Goal: Information Seeking & Learning: Learn about a topic

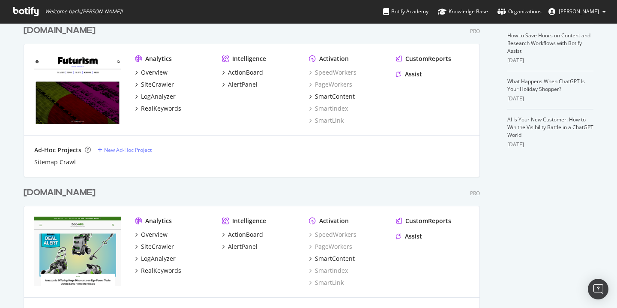
scroll to position [229, 0]
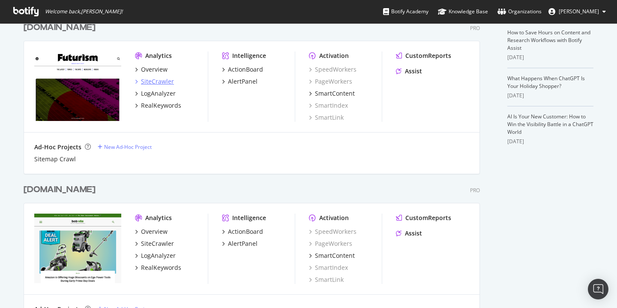
click at [151, 82] on div "SiteCrawler" at bounding box center [157, 81] width 33 height 9
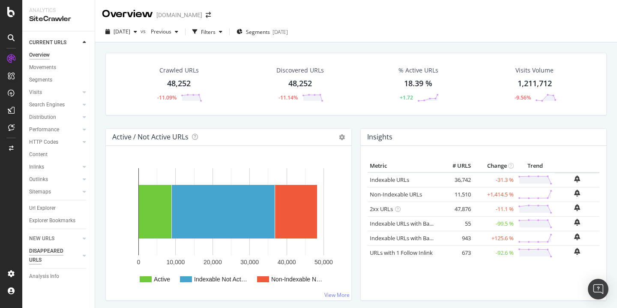
click at [49, 252] on div "DISAPPEARED URLS" at bounding box center [50, 255] width 43 height 18
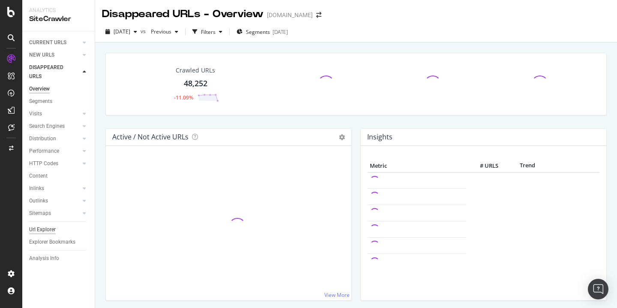
click at [40, 227] on div "Url Explorer" at bounding box center [42, 229] width 27 height 9
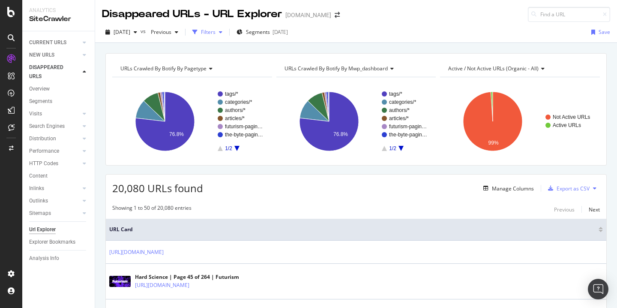
click at [216, 31] on div "Filters" at bounding box center [208, 31] width 15 height 7
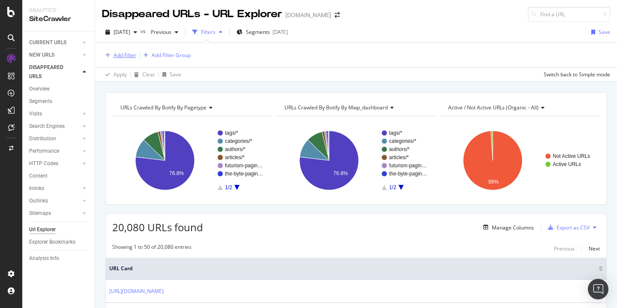
click at [122, 53] on div "Add Filter" at bounding box center [125, 54] width 23 height 7
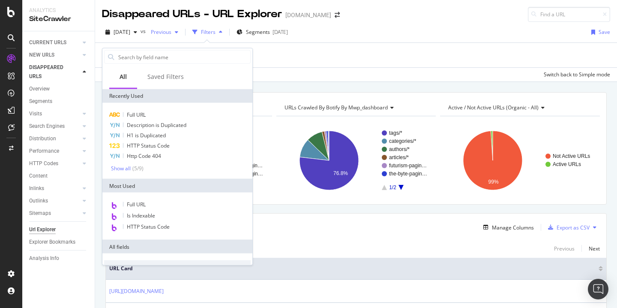
click at [171, 29] on span "Previous" at bounding box center [159, 31] width 24 height 7
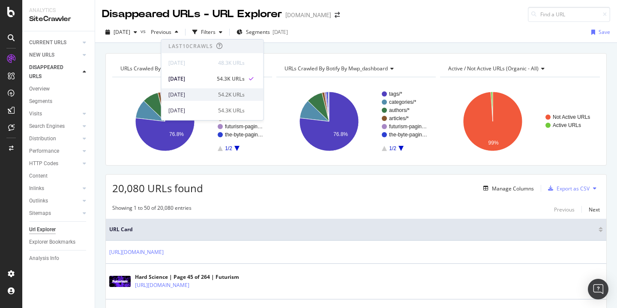
click at [206, 89] on div "2025 Sep. 13th 54.2K URLs" at bounding box center [213, 94] width 102 height 12
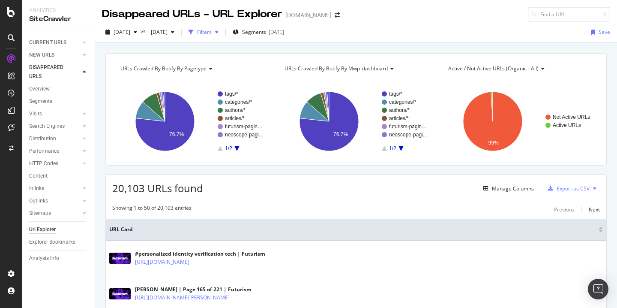
click at [222, 35] on div "Filters" at bounding box center [203, 32] width 37 height 13
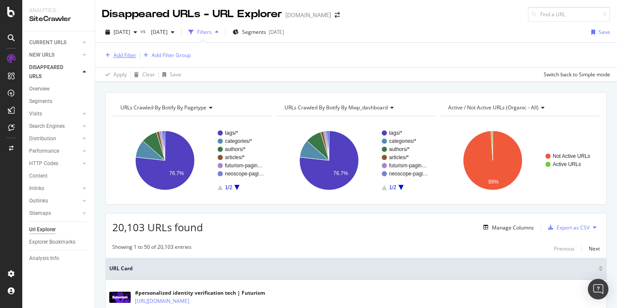
click at [114, 57] on div "Add Filter" at bounding box center [125, 54] width 23 height 7
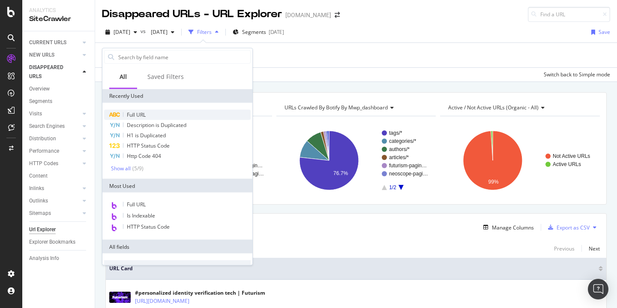
click at [139, 111] on span "Full URL" at bounding box center [136, 114] width 19 height 7
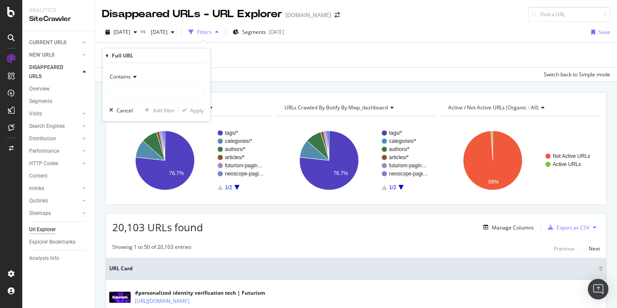
click at [133, 78] on icon at bounding box center [134, 76] width 6 height 5
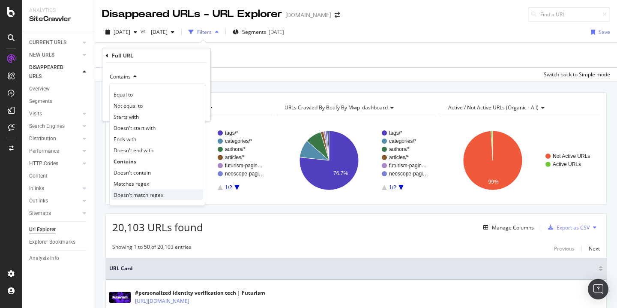
click at [140, 197] on span "Doesn't match regex" at bounding box center [139, 194] width 50 height 7
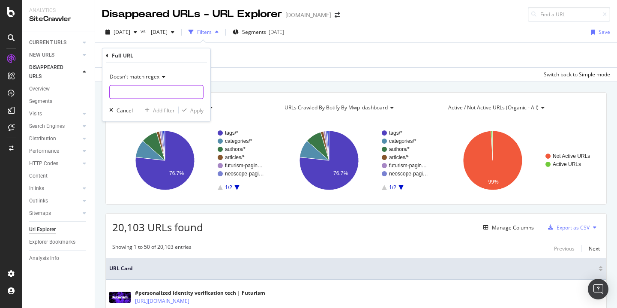
click at [152, 90] on input "text" at bounding box center [156, 92] width 93 height 14
type input "/tags/|/page/"
click at [193, 116] on div "Doesn't match regex /tags/|/page/ Cancel Add filter Apply" at bounding box center [156, 92] width 108 height 58
click at [196, 111] on div "Apply" at bounding box center [196, 109] width 13 height 7
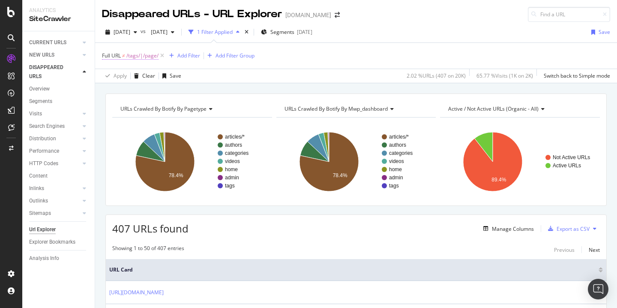
click at [140, 53] on span "/tags/|/page/" at bounding box center [142, 56] width 32 height 12
click at [168, 91] on input "/tags/|/page/" at bounding box center [150, 91] width 81 height 14
click at [155, 92] on input "/tags/|/page/" at bounding box center [150, 91] width 81 height 14
click at [148, 93] on input "/tags/|/page/|authors/" at bounding box center [150, 91] width 81 height 14
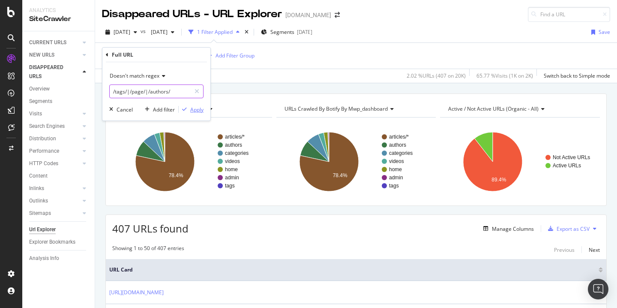
type input "/tags/|/page/|/authors/"
click at [200, 107] on div "Apply" at bounding box center [196, 109] width 13 height 7
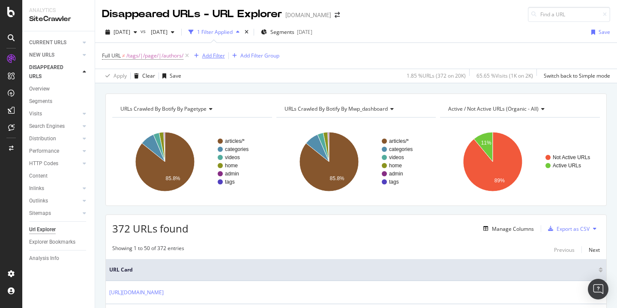
click at [213, 50] on div "Full URL ≠ /tags/|/page/|/authors/ Add Filter Add Filter Group" at bounding box center [190, 56] width 177 height 12
click at [212, 54] on div "Add Filter" at bounding box center [213, 55] width 23 height 7
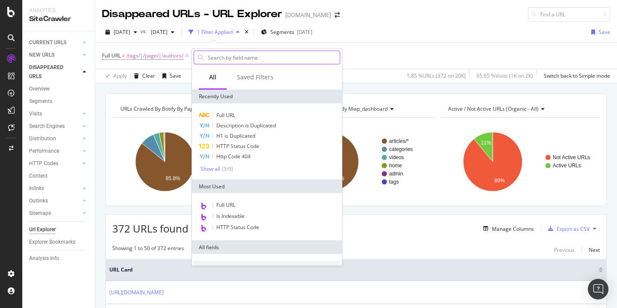
click at [215, 54] on input "text" at bounding box center [273, 57] width 133 height 13
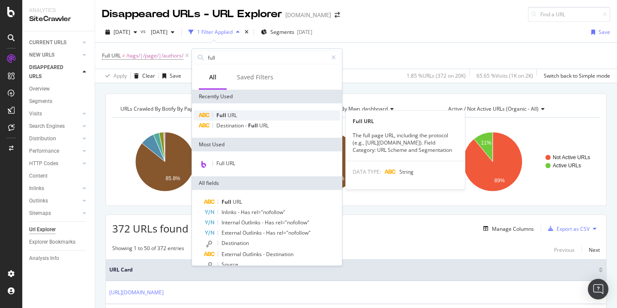
type input "full"
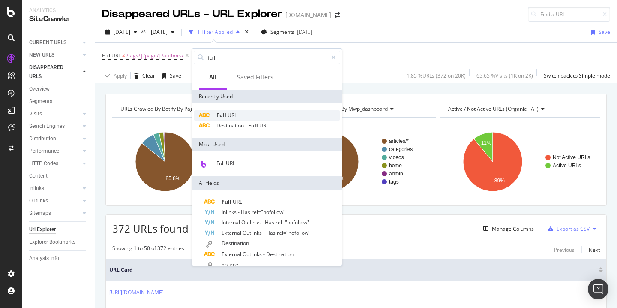
click at [227, 118] on span "Full" at bounding box center [221, 114] width 11 height 7
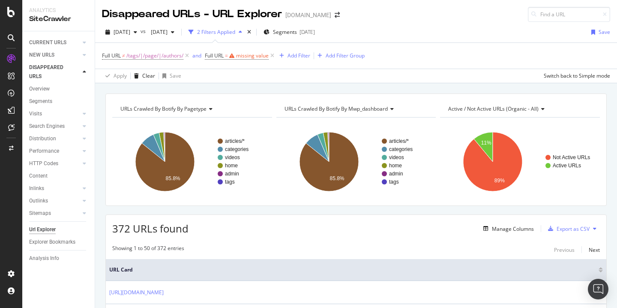
click at [385, 51] on div "Full URL ≠ /tags/|/page/|/authors/ and Full URL = missing value Add Filter Add …" at bounding box center [356, 56] width 508 height 26
click at [273, 57] on icon at bounding box center [272, 55] width 7 height 9
click at [213, 54] on div "Add Filter" at bounding box center [213, 55] width 23 height 7
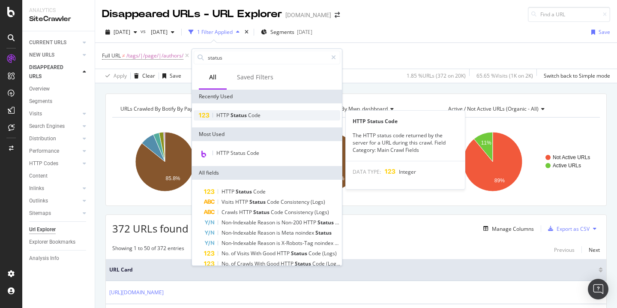
type input "status"
click at [243, 117] on span "Status" at bounding box center [240, 114] width 18 height 7
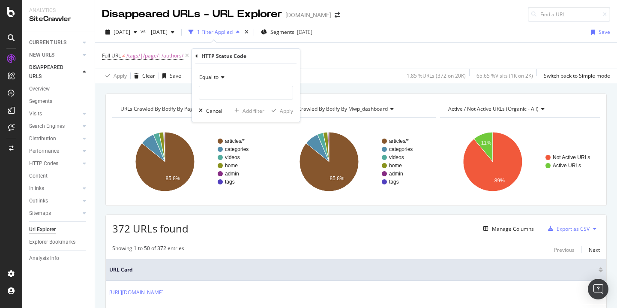
click at [216, 79] on span "Equal to" at bounding box center [208, 76] width 19 height 7
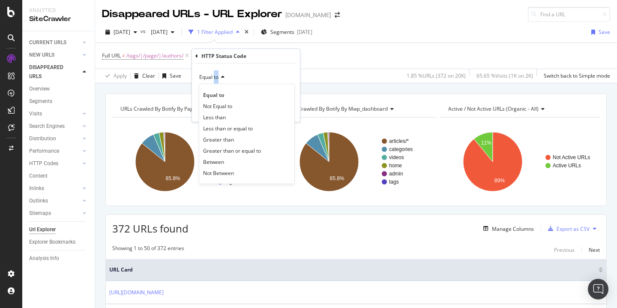
click at [216, 79] on span "Equal to" at bounding box center [208, 76] width 19 height 7
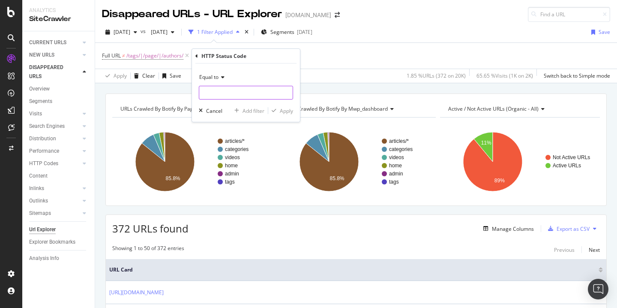
click at [251, 90] on input "number" at bounding box center [246, 93] width 94 height 14
type input "200"
click at [278, 81] on div "Equal to" at bounding box center [246, 77] width 94 height 14
click at [283, 61] on div "HTTP Status Code" at bounding box center [245, 56] width 101 height 15
click at [288, 108] on div "Apply" at bounding box center [286, 110] width 13 height 7
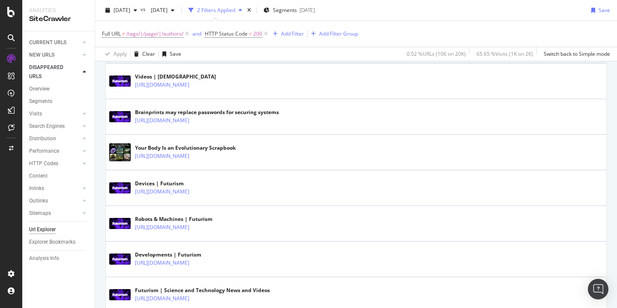
scroll to position [906, 0]
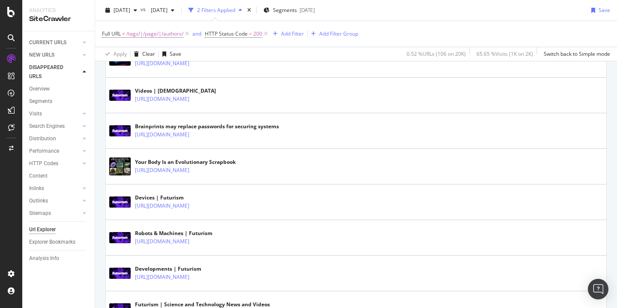
click at [155, 27] on div "Full URL ≠ /tags/|/page/|/authors/ and HTTP Status Code = 200 Add Filter Add Fi…" at bounding box center [356, 34] width 508 height 26
click at [155, 29] on span "/tags/|/page/|/authors/" at bounding box center [154, 34] width 57 height 12
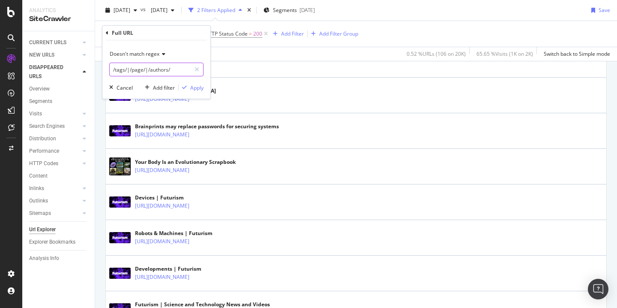
click at [178, 71] on input "/tags/|/page/|/authors/" at bounding box center [150, 70] width 81 height 14
click at [181, 69] on input "/tags/|/page/|/authors/" at bounding box center [150, 70] width 81 height 14
click at [162, 70] on input "/tags/|/page/|/authors/|categories/" at bounding box center [150, 70] width 81 height 14
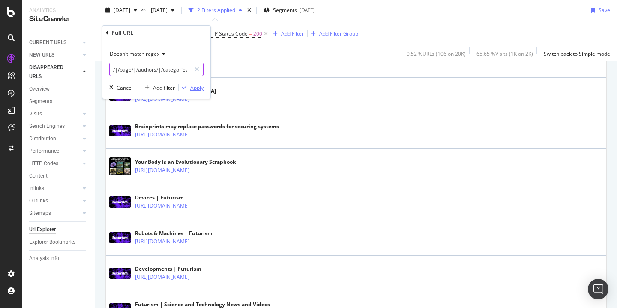
type input "/tags/|/page/|/authors/|/categories/"
click at [189, 87] on div "button" at bounding box center [185, 87] width 12 height 5
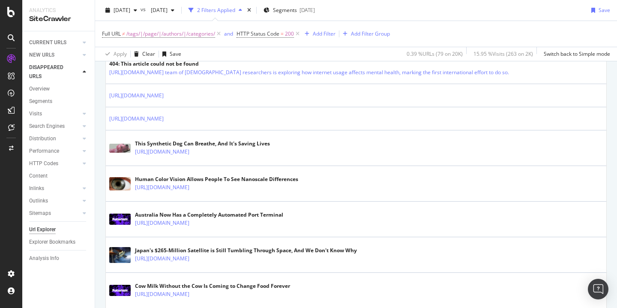
scroll to position [229, 0]
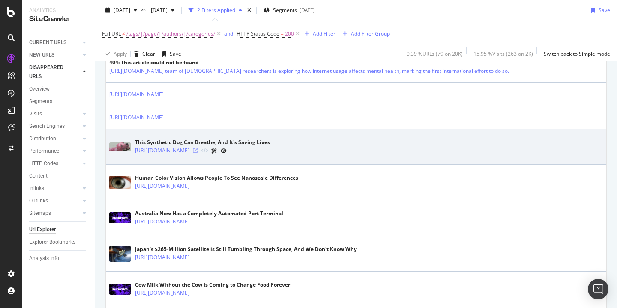
click at [198, 151] on icon at bounding box center [195, 150] width 5 height 5
drag, startPoint x: 360, startPoint y: 152, endPoint x: 183, endPoint y: 150, distance: 177.9
click at [183, 150] on div "https://futurism.com/synthetic-dog-prototype-gives-students-a-realistic-veterin…" at bounding box center [202, 150] width 135 height 9
copy link "/synthetic-dog-prototype-gives-students-a-realistic-veterinary-experience"
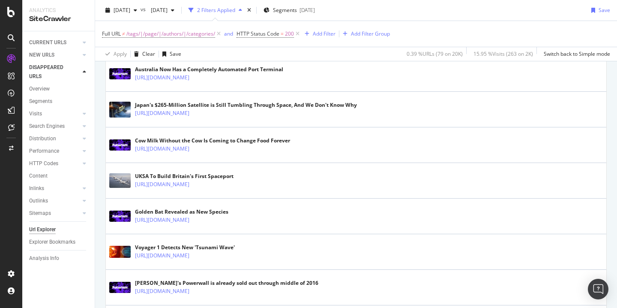
scroll to position [374, 0]
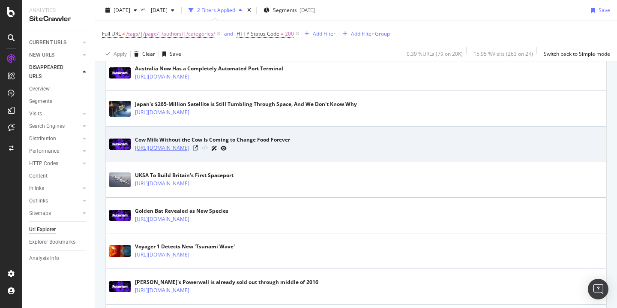
copy link "/cow-milk-without-the-cow-is-coming-to-change-food-forever"
drag, startPoint x: 331, startPoint y: 149, endPoint x: 184, endPoint y: 149, distance: 147.4
click at [184, 149] on div "https://futurism.com/cow-milk-without-the-cow-is-coming-to-change-food-forever" at bounding box center [212, 148] width 155 height 9
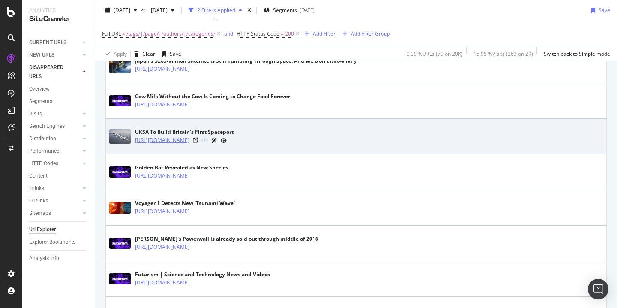
copy link "/uk-plan-build-spaceport-outside-america"
drag, startPoint x: 285, startPoint y: 142, endPoint x: 184, endPoint y: 144, distance: 101.6
click at [184, 144] on div "https://futurism.com/uk-plan-build-spaceport-outside-america" at bounding box center [184, 140] width 99 height 9
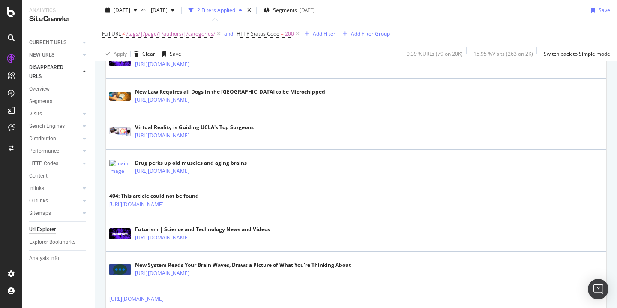
scroll to position [1023, 0]
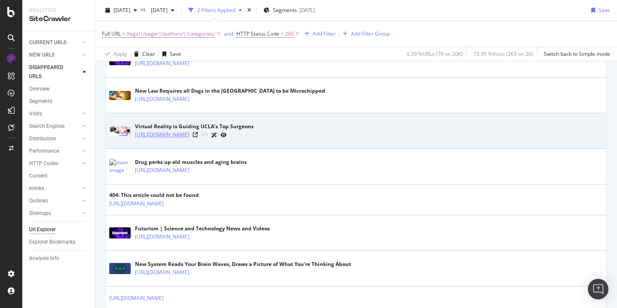
copy link "/virtual-reality-guiding-uclas-top-surgeons"
drag, startPoint x: 286, startPoint y: 136, endPoint x: 183, endPoint y: 135, distance: 103.3
click at [183, 135] on div "https://futurism.com/virtual-reality-guiding-uclas-top-surgeons" at bounding box center [194, 134] width 119 height 9
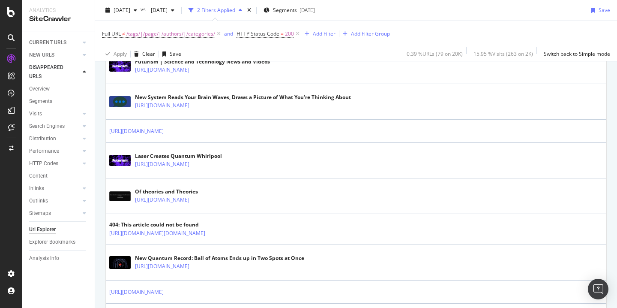
scroll to position [1198, 0]
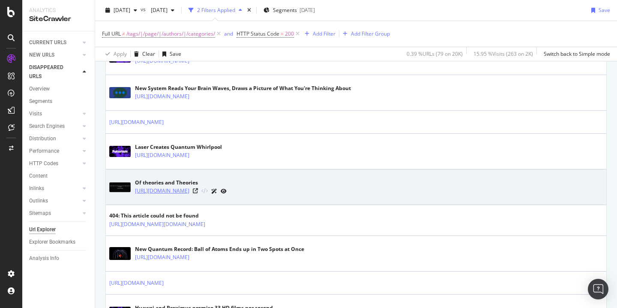
drag, startPoint x: 246, startPoint y: 190, endPoint x: 185, endPoint y: 190, distance: 61.7
click at [185, 190] on div "https://futurism.com/of-theories-and-theories" at bounding box center [181, 190] width 92 height 9
copy link "/of-theories-and-theories"
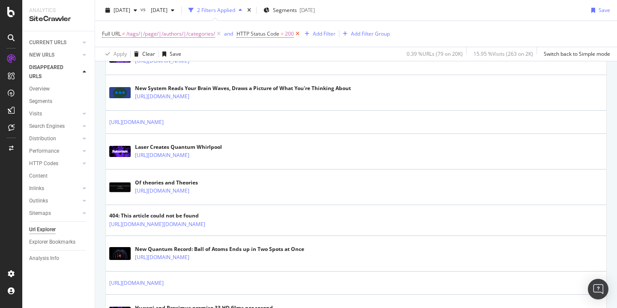
click at [297, 32] on icon at bounding box center [297, 34] width 7 height 9
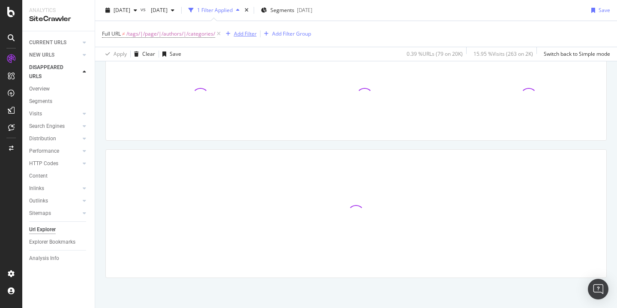
scroll to position [65, 0]
click at [220, 34] on icon at bounding box center [218, 34] width 7 height 9
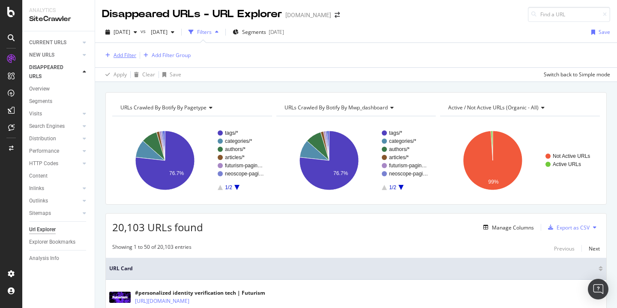
click at [126, 53] on div "Add Filter" at bounding box center [125, 54] width 23 height 7
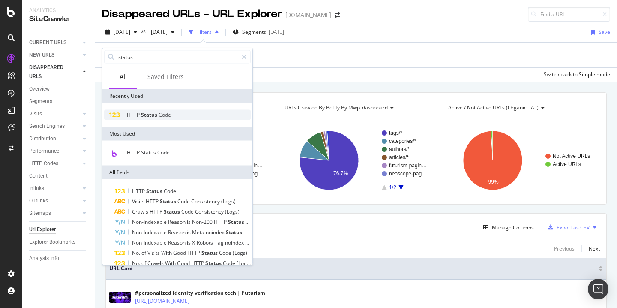
click at [141, 111] on span "Status" at bounding box center [150, 114] width 18 height 7
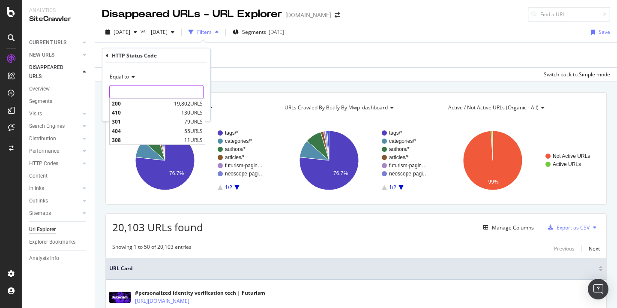
click at [135, 92] on input "number" at bounding box center [156, 92] width 94 height 14
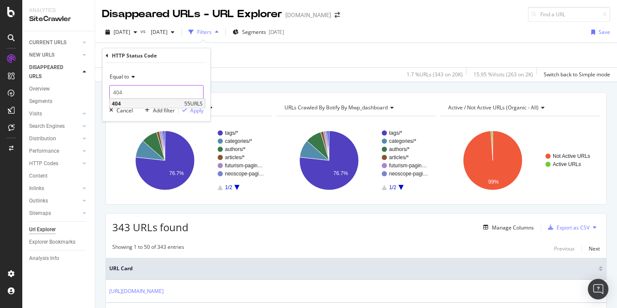
type input "404"
click at [131, 104] on span "404" at bounding box center [147, 103] width 70 height 7
click at [193, 111] on div "Apply" at bounding box center [196, 109] width 13 height 7
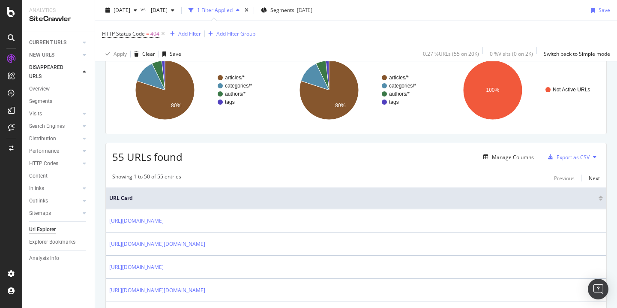
scroll to position [16, 0]
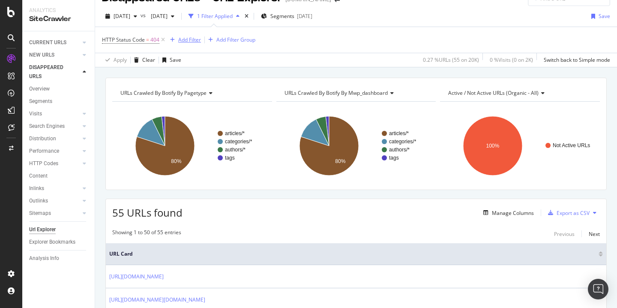
click at [183, 42] on div "Add Filter" at bounding box center [189, 39] width 23 height 7
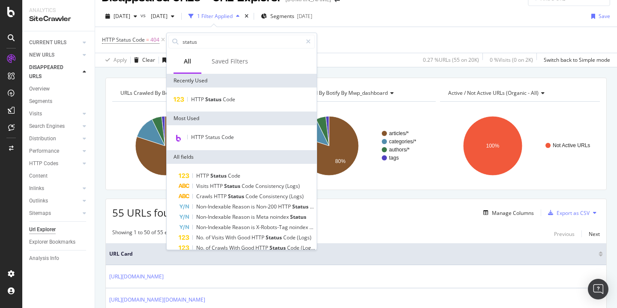
click at [211, 144] on div "HTTP Status Code" at bounding box center [242, 137] width 150 height 25
click at [225, 39] on input "status" at bounding box center [242, 41] width 120 height 13
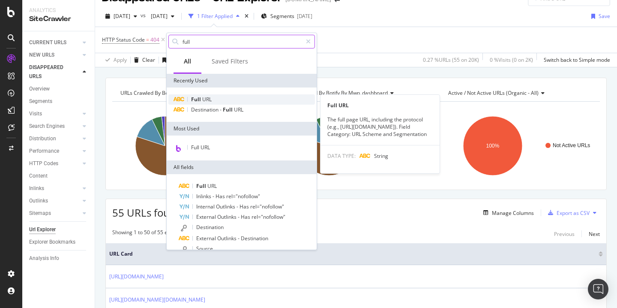
type input "full"
click at [196, 98] on span "Full" at bounding box center [196, 99] width 11 height 7
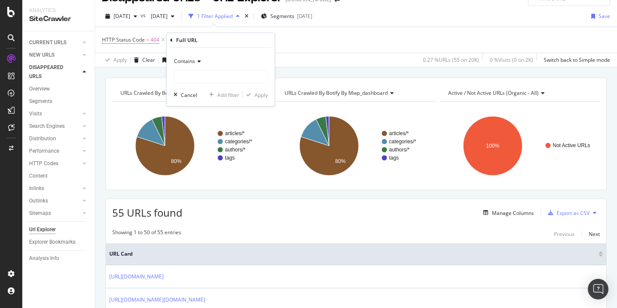
click at [198, 65] on div "Contains" at bounding box center [221, 61] width 94 height 14
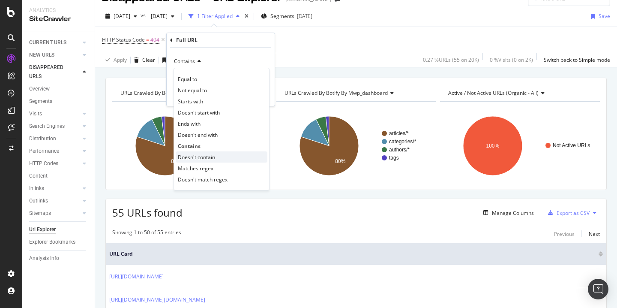
click at [210, 159] on span "Doesn't contain" at bounding box center [196, 156] width 37 height 7
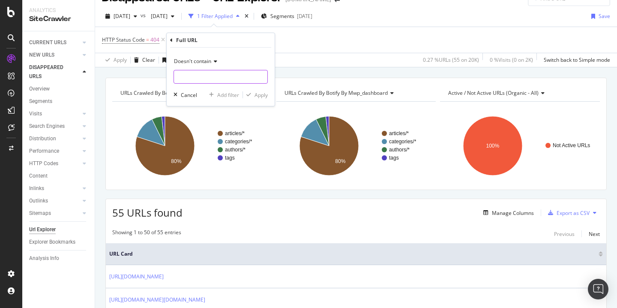
click at [232, 79] on input "text" at bounding box center [220, 77] width 93 height 14
type input "/page/"
click at [258, 92] on div "Apply" at bounding box center [261, 94] width 13 height 7
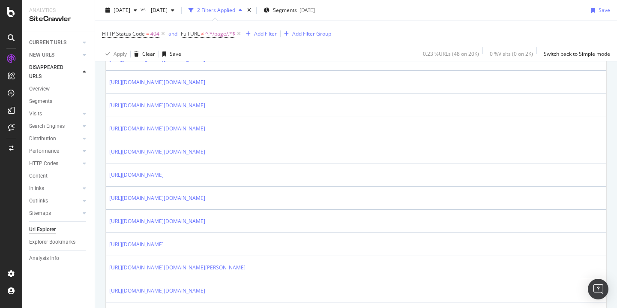
scroll to position [954, 0]
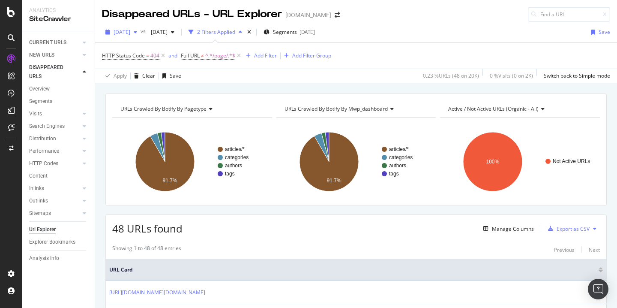
click at [141, 36] on div "[DATE]" at bounding box center [121, 32] width 39 height 13
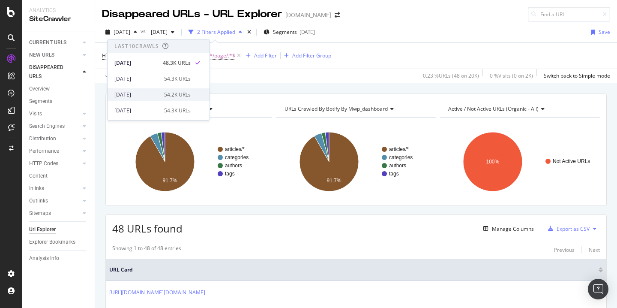
click at [154, 98] on div "[DATE]" at bounding box center [136, 95] width 45 height 8
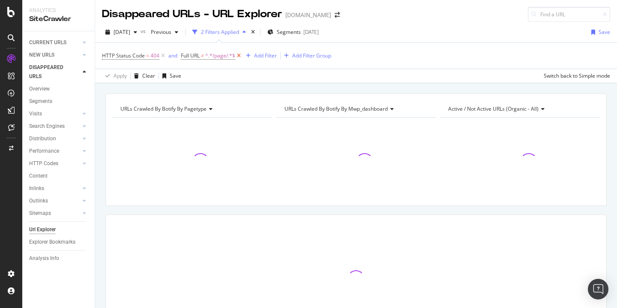
click at [238, 54] on icon at bounding box center [238, 55] width 7 height 9
click at [164, 57] on icon at bounding box center [162, 55] width 7 height 9
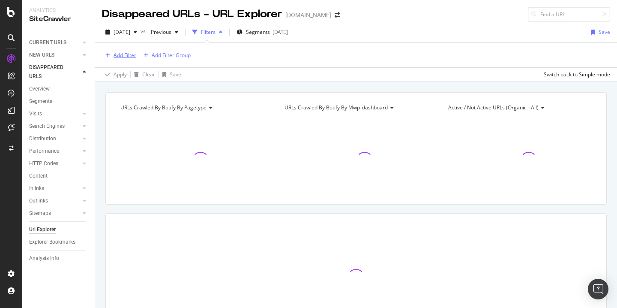
click at [123, 56] on div "Add Filter" at bounding box center [125, 54] width 23 height 7
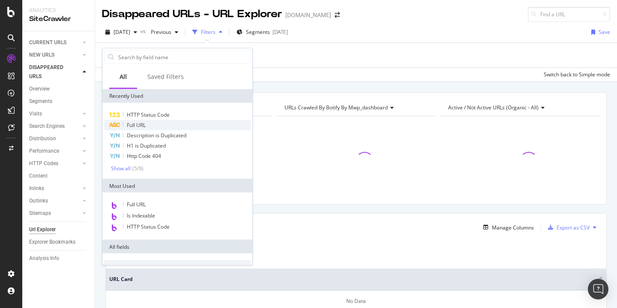
click at [137, 121] on span "Full URL" at bounding box center [136, 124] width 19 height 7
